Goal: Information Seeking & Learning: Learn about a topic

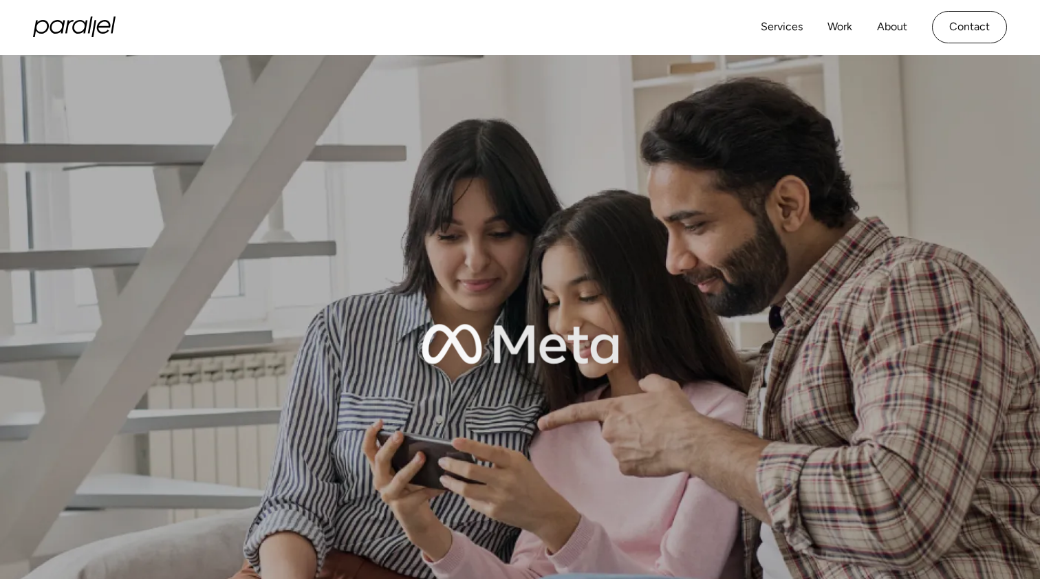
click at [341, 142] on img at bounding box center [520, 344] width 1040 height 579
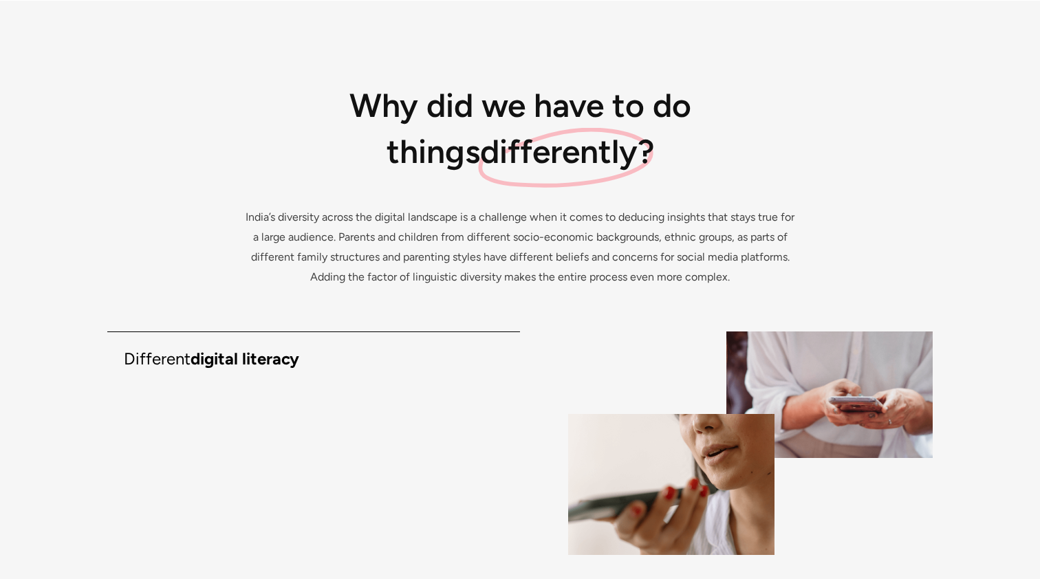
scroll to position [1850, 0]
click at [502, 133] on span "differently?" at bounding box center [567, 152] width 174 height 46
click at [468, 200] on div "Why did we have to do things differently? differently? India’s diversity across…" at bounding box center [520, 289] width 826 height 412
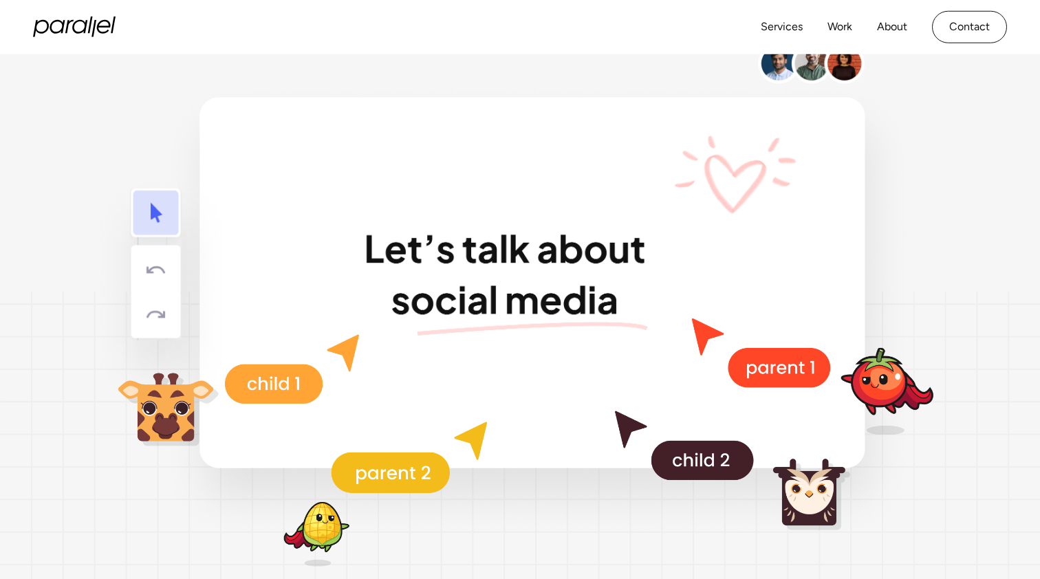
scroll to position [3249, 0]
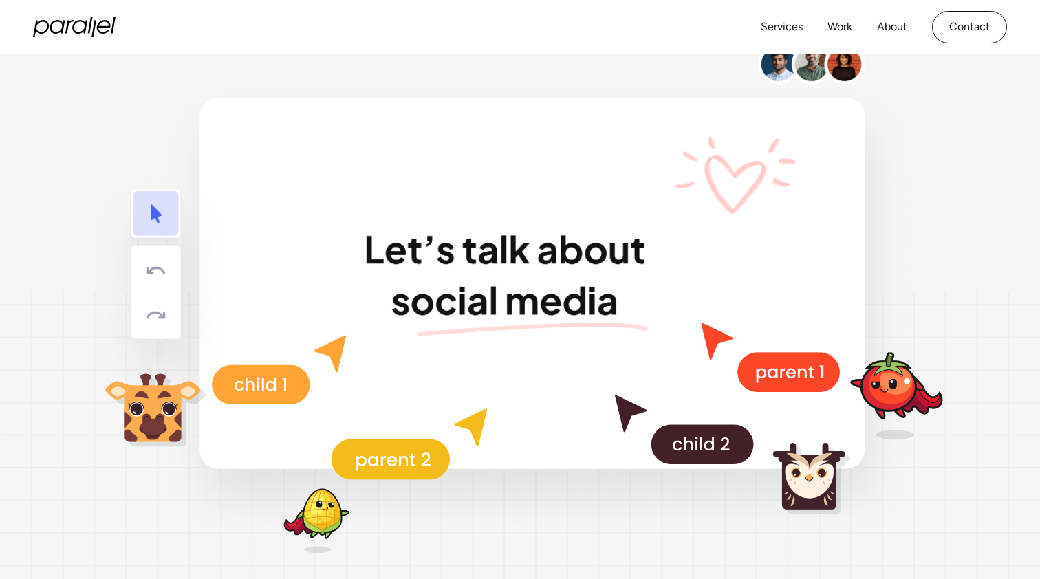
click at [152, 271] on image at bounding box center [503, 295] width 831 height 502
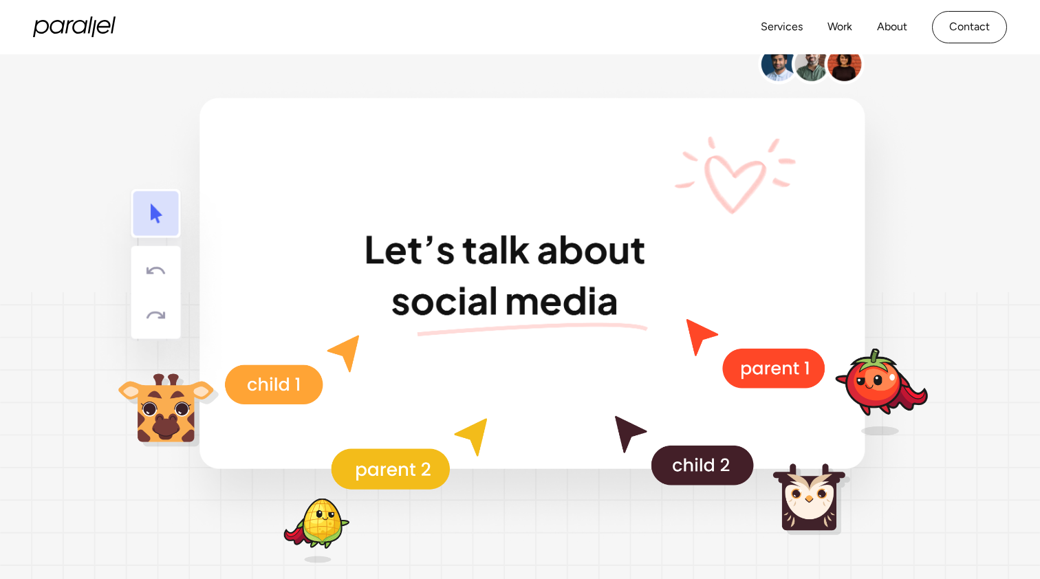
click at [159, 301] on image at bounding box center [503, 295] width 831 height 502
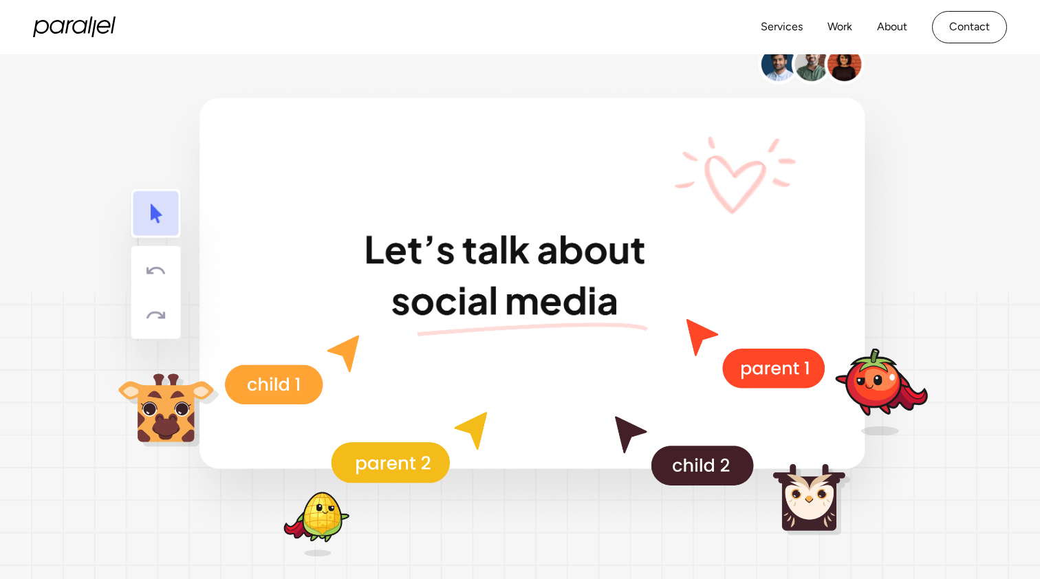
click at [159, 301] on image at bounding box center [503, 295] width 831 height 502
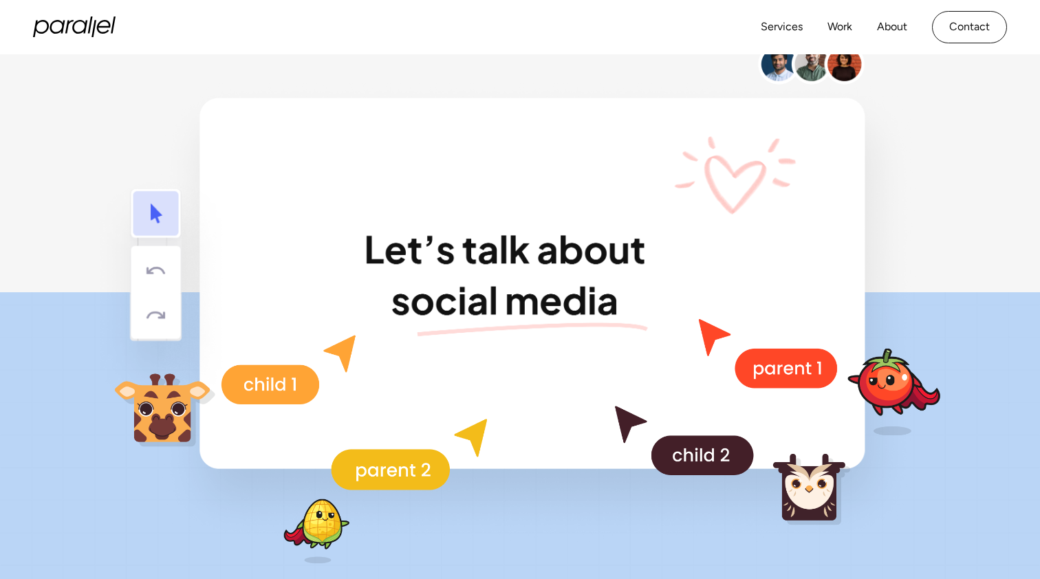
click at [79, 256] on icon at bounding box center [520, 295] width 936 height 590
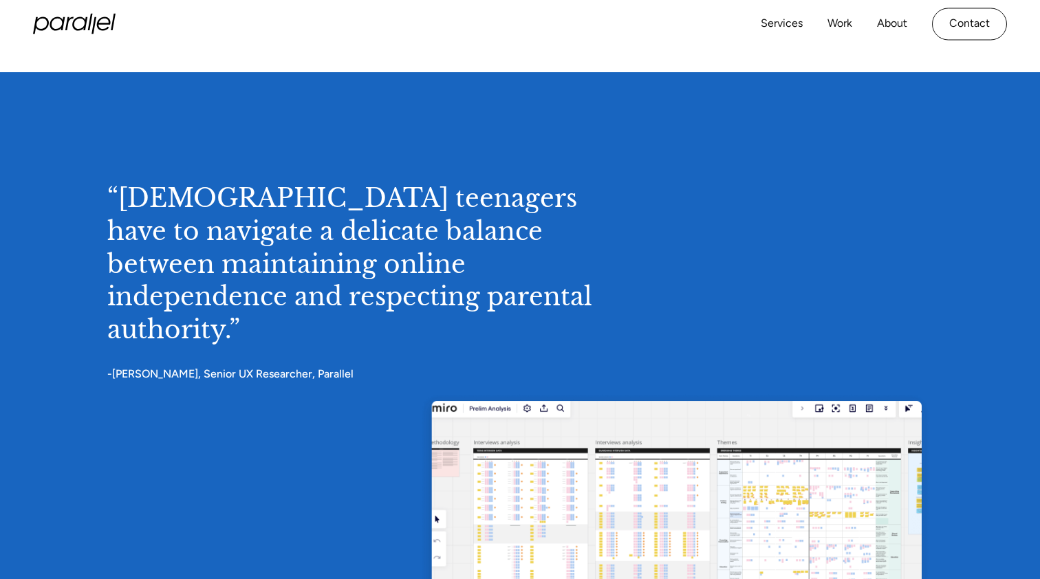
scroll to position [6125, 0]
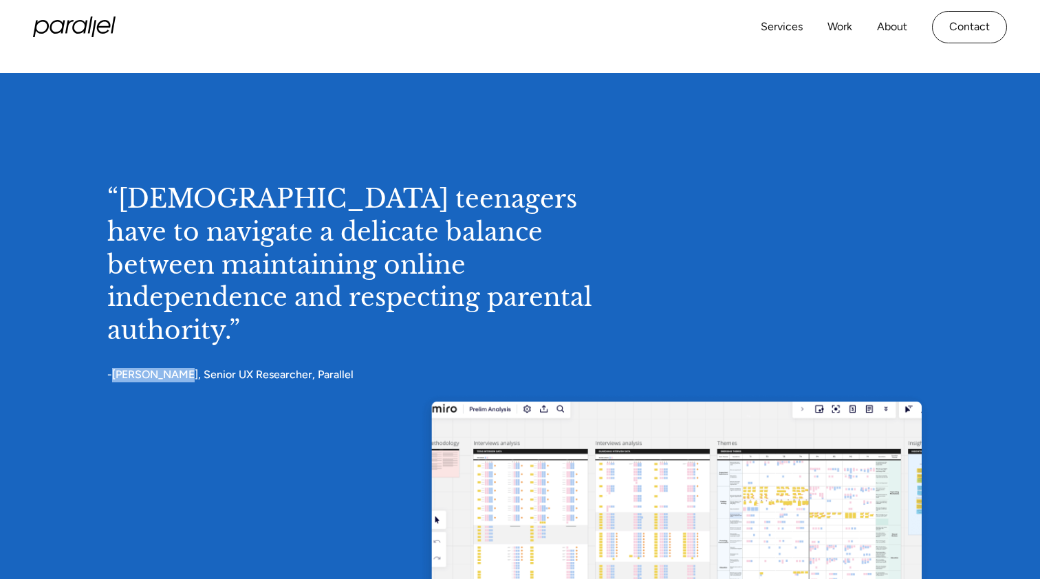
drag, startPoint x: 113, startPoint y: 336, endPoint x: 178, endPoint y: 339, distance: 64.8
click at [178, 368] on div "-[PERSON_NAME], Senior UX Researcher, Parallel" at bounding box center [520, 375] width 826 height 14
copy div "[PERSON_NAME]"
